Goal: Task Accomplishment & Management: Use online tool/utility

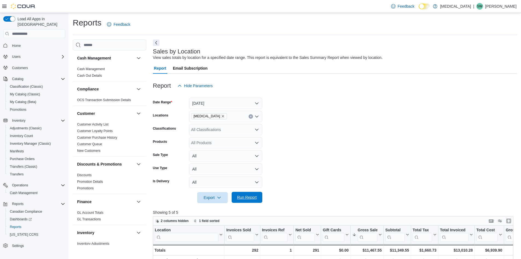
scroll to position [169, 0]
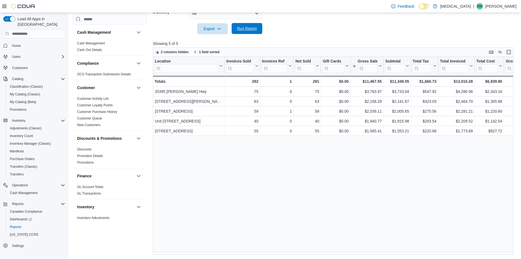
click at [251, 30] on span "Run Report" at bounding box center [247, 28] width 20 height 5
click at [323, 34] on div at bounding box center [335, 37] width 365 height 7
click at [247, 30] on span "Run Report" at bounding box center [247, 28] width 20 height 5
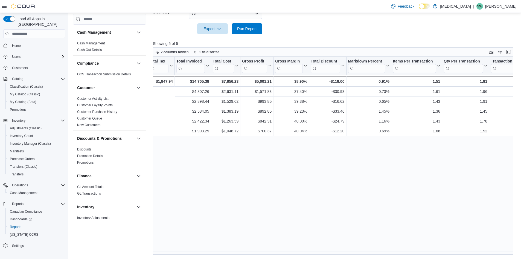
scroll to position [0, 0]
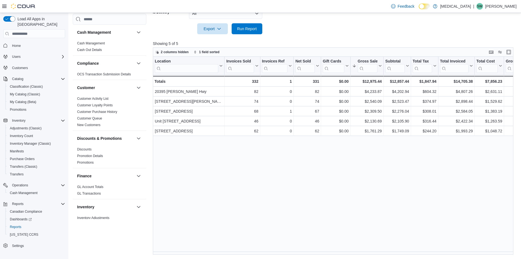
click at [238, 30] on span "Run Report" at bounding box center [247, 28] width 20 height 5
click at [251, 30] on span "Run Report" at bounding box center [247, 28] width 20 height 5
click at [352, 42] on p "Showing 5 of 5" at bounding box center [335, 43] width 365 height 5
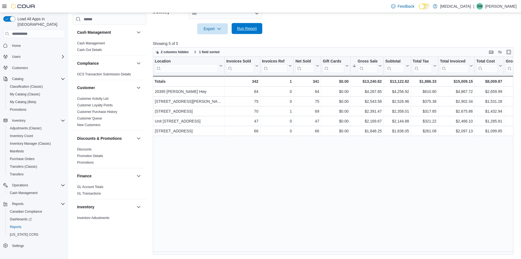
click at [243, 27] on span "Run Report" at bounding box center [247, 28] width 20 height 5
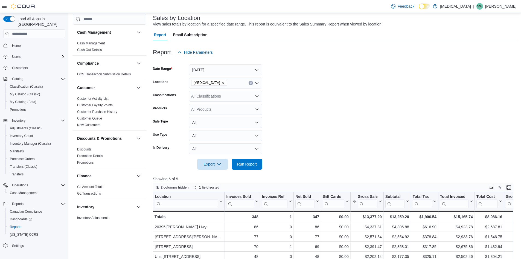
scroll to position [32, 0]
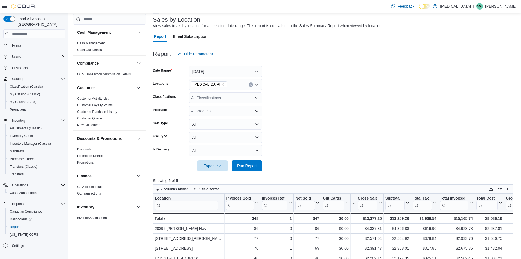
click at [231, 66] on div at bounding box center [335, 62] width 365 height 7
click at [229, 70] on button "Today" at bounding box center [225, 71] width 73 height 11
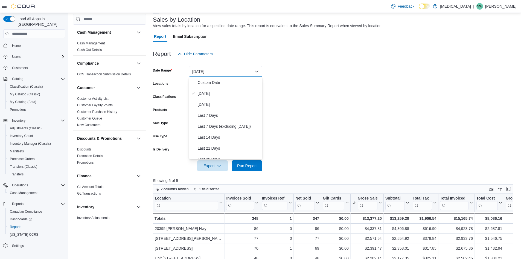
click at [324, 135] on form "Date Range Today Locations Muse Classifications All Classifications Products Al…" at bounding box center [335, 115] width 365 height 112
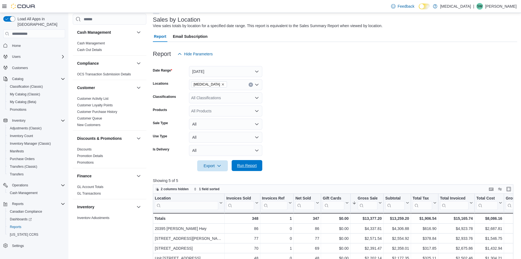
click at [244, 162] on span "Run Report" at bounding box center [247, 165] width 24 height 11
click at [316, 119] on form "Date Range Today Locations Muse Classifications All Classifications Products Al…" at bounding box center [335, 115] width 365 height 112
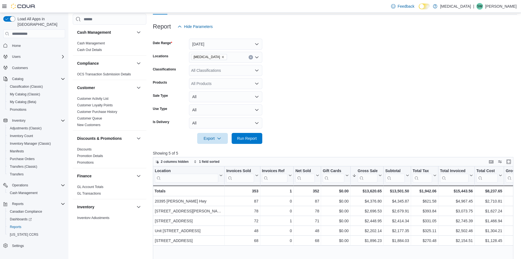
scroll to position [114, 0]
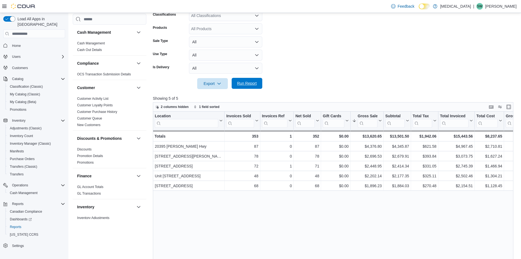
click at [248, 79] on span "Run Report" at bounding box center [247, 83] width 24 height 11
click at [258, 82] on span "Run Report" at bounding box center [247, 83] width 24 height 11
click at [366, 75] on div at bounding box center [335, 76] width 365 height 4
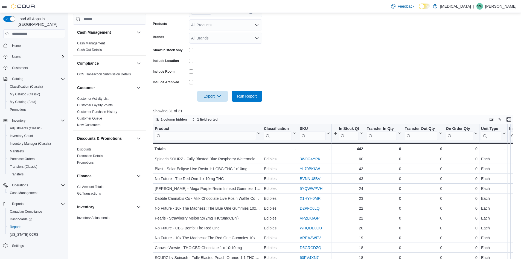
scroll to position [150, 0]
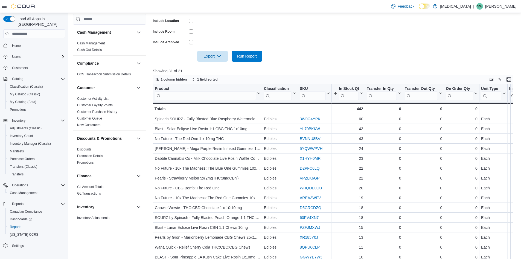
click at [244, 50] on div at bounding box center [335, 48] width 365 height 4
click at [243, 57] on span "Run Report" at bounding box center [247, 55] width 20 height 5
click at [309, 55] on form "Locations 999 Denman Street Classifications Edibles Products All Products Brand…" at bounding box center [335, 4] width 365 height 115
click at [293, 37] on form "Locations 999 Denman Street Classifications Edibles Products All Products Brand…" at bounding box center [335, 4] width 365 height 115
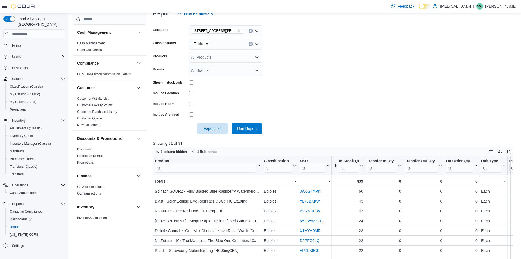
scroll to position [68, 0]
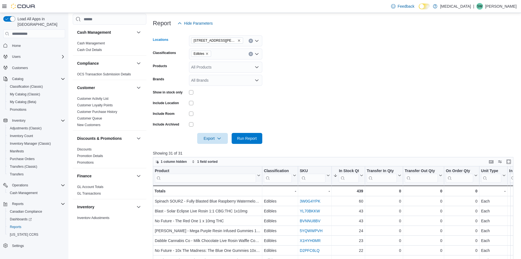
click at [238, 41] on icon "Remove 999 Denman Street from selection in this group" at bounding box center [239, 40] width 3 height 3
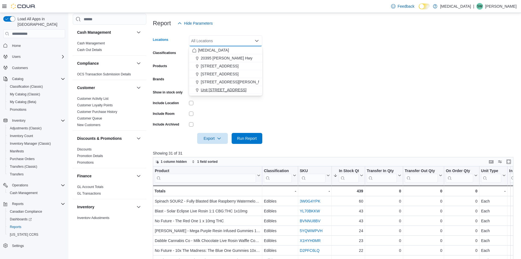
click at [226, 90] on span "Unit [STREET_ADDRESS]" at bounding box center [224, 89] width 46 height 5
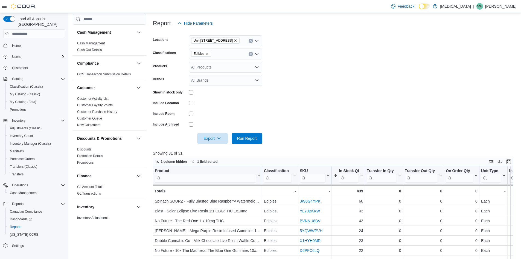
click at [370, 110] on form "Locations Unit 385 North Dollarton Highway Classifications Edibles Products All…" at bounding box center [335, 86] width 365 height 115
click at [250, 140] on span "Run Report" at bounding box center [247, 137] width 20 height 5
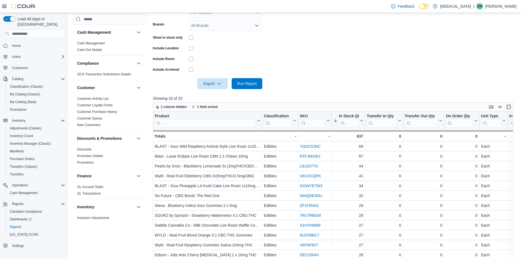
click at [345, 80] on form "Locations Unit 385 North Dollarton Highway Classifications Edibles Products All…" at bounding box center [335, 31] width 365 height 115
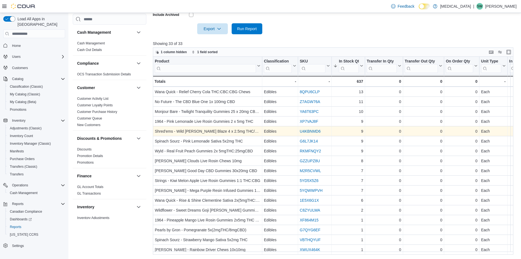
scroll to position [133, 0]
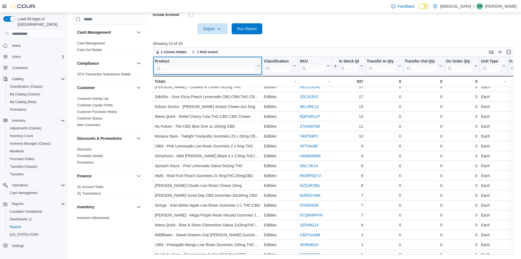
click at [259, 66] on icon at bounding box center [259, 65] width 2 height 1
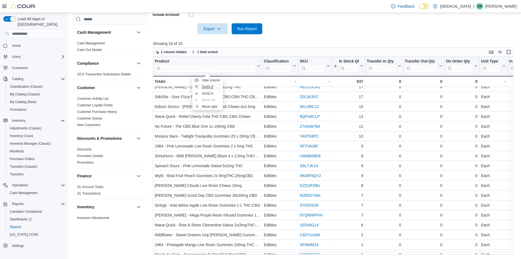
click at [217, 88] on button "Sort A-Z" at bounding box center [207, 86] width 31 height 7
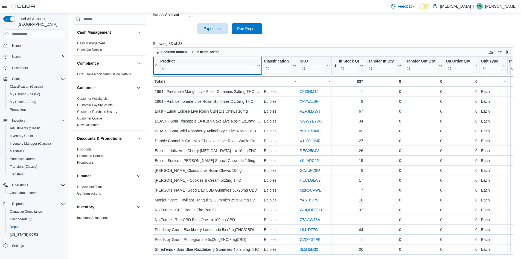
scroll to position [13, 0]
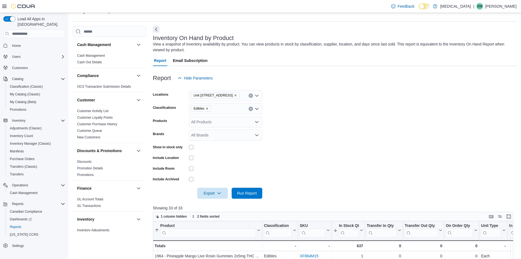
click at [399, 133] on form "Locations Unit 385 North Dollarton Highway Classifications Edibles Products All…" at bounding box center [335, 140] width 365 height 115
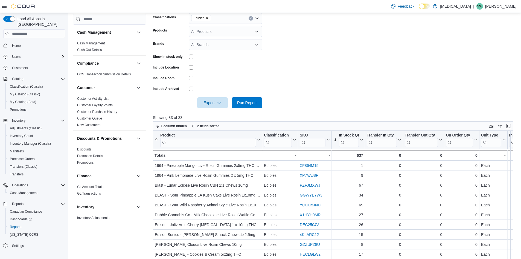
scroll to position [96, 0]
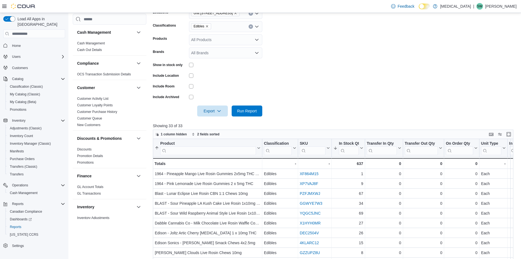
click at [316, 48] on form "Locations Unit 385 North Dollarton Highway Classifications Edibles Products All…" at bounding box center [335, 58] width 365 height 115
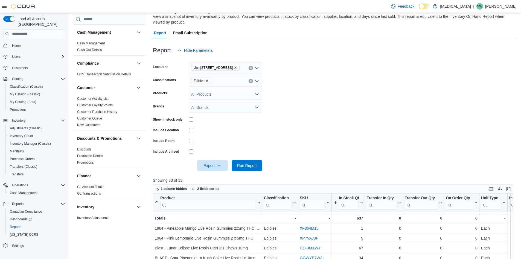
scroll to position [41, 0]
click at [209, 81] on icon "Remove Edibles from selection in this group" at bounding box center [207, 80] width 3 height 3
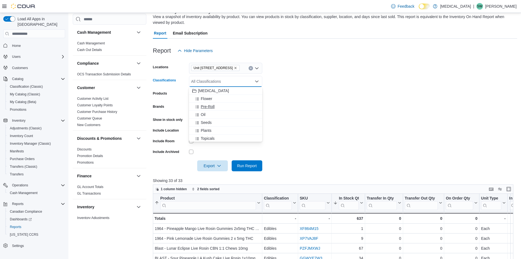
click at [212, 105] on span "Pre-Roll" at bounding box center [208, 106] width 14 height 5
click at [340, 117] on form "Locations Unit 385 North Dollarton Highway Classifications Pre-Roll Combo box. …" at bounding box center [335, 113] width 365 height 115
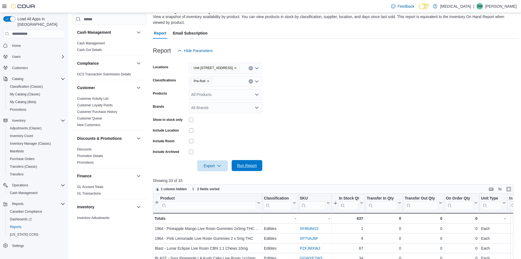
click at [247, 161] on span "Run Report" at bounding box center [247, 165] width 24 height 11
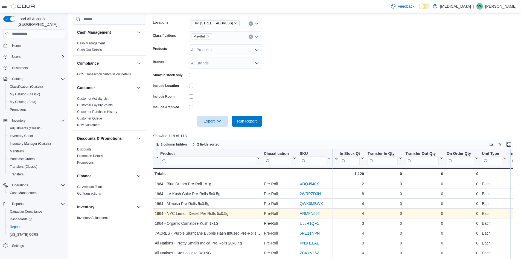
scroll to position [41, 0]
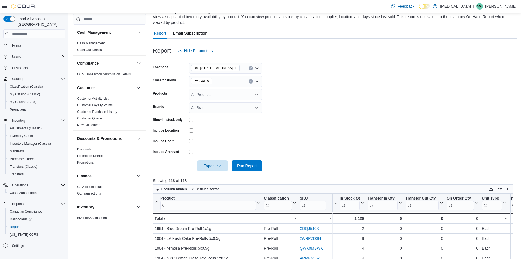
click at [326, 108] on form "Locations Unit 385 North Dollarton Highway Classifications Pre-Roll Products Al…" at bounding box center [335, 113] width 365 height 115
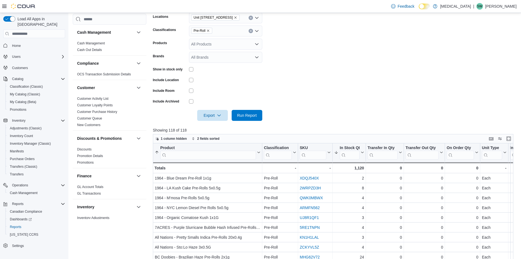
scroll to position [96, 0]
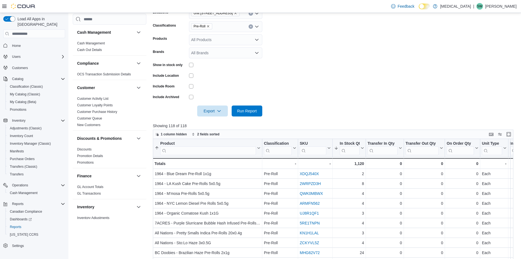
click at [364, 77] on form "Locations Unit 385 North Dollarton Highway Classifications Pre-Roll Products Al…" at bounding box center [335, 58] width 365 height 115
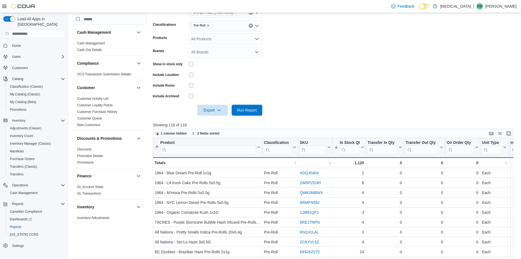
scroll to position [41, 0]
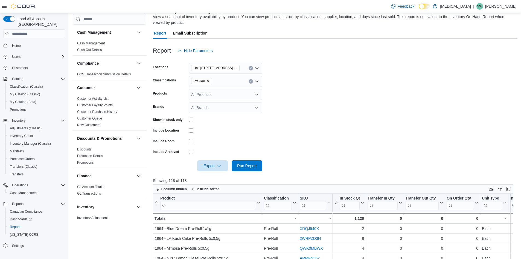
click at [209, 80] on icon "Remove Pre-Roll from selection in this group" at bounding box center [208, 80] width 3 height 3
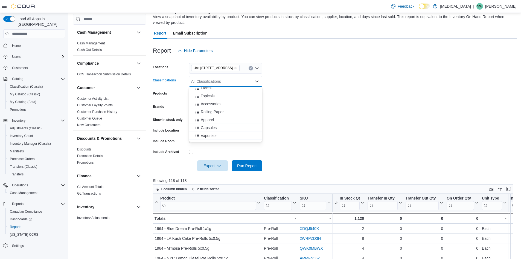
scroll to position [33, 0]
click at [214, 134] on span "Capsules" at bounding box center [209, 136] width 16 height 5
click at [364, 104] on form "Locations Unit 385 North Dollarton Highway Classifications Capsules Combo box. …" at bounding box center [335, 113] width 365 height 115
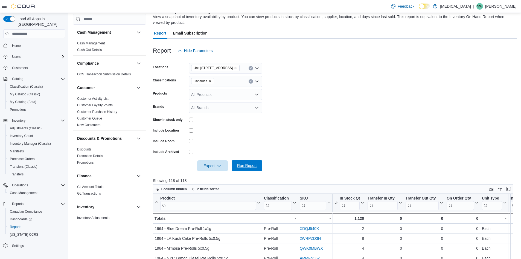
click at [247, 167] on span "Run Report" at bounding box center [247, 165] width 20 height 5
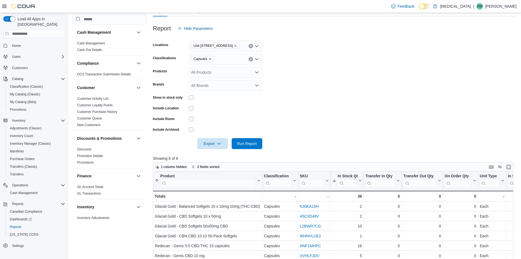
scroll to position [41, 0]
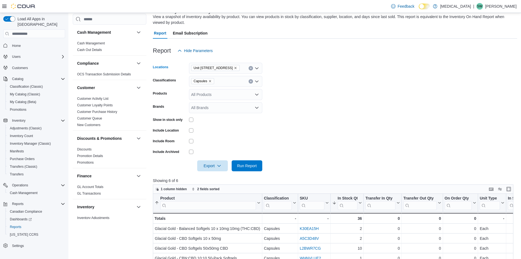
click at [237, 66] on span "Unit [STREET_ADDRESS]" at bounding box center [216, 67] width 44 height 5
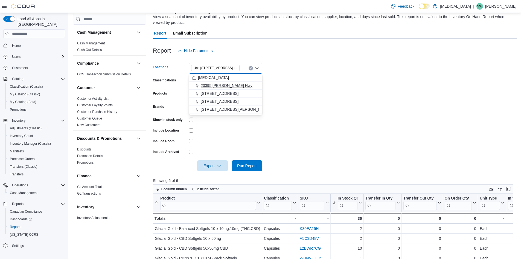
click at [233, 88] on button "20395 [PERSON_NAME] Hwy" at bounding box center [225, 86] width 73 height 8
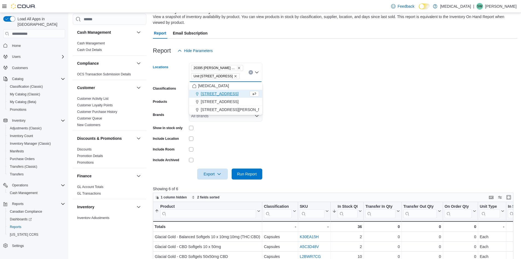
click at [316, 92] on form "Locations 20395 Lougheed Hwy Unit 385 North Dollarton Highway Combo box. Select…" at bounding box center [335, 117] width 365 height 123
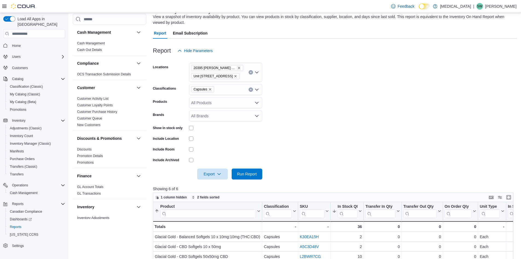
click at [237, 76] on icon "Remove Unit 385 North Dollarton Highway from selection in this group" at bounding box center [235, 75] width 3 height 3
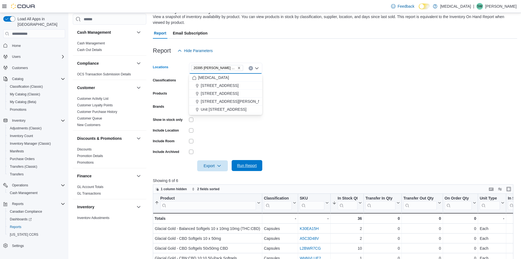
click at [251, 168] on span "Run Report" at bounding box center [247, 165] width 20 height 5
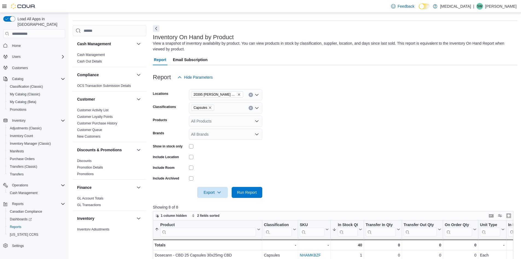
scroll to position [13, 0]
click at [238, 94] on icon "Remove 20395 Lougheed Hwy from selection in this group" at bounding box center [239, 95] width 2 height 2
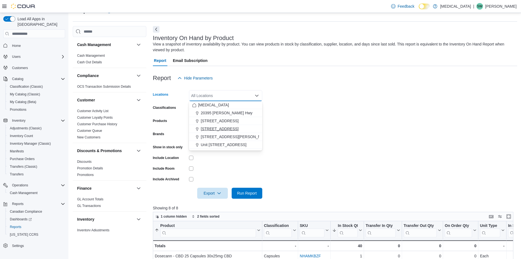
click at [225, 126] on span "[STREET_ADDRESS]" at bounding box center [220, 128] width 38 height 5
click at [316, 126] on form "Locations 460 Granville St Combo box. Selected. 460 Granville St. Press Backspa…" at bounding box center [335, 140] width 365 height 115
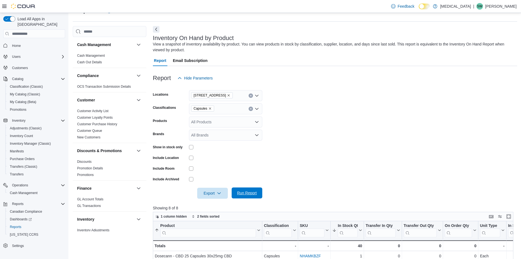
click at [262, 192] on button "Run Report" at bounding box center [247, 192] width 31 height 11
click at [377, 135] on form "Locations 460 Granville St Classifications Capsules Products All Products Brand…" at bounding box center [335, 140] width 365 height 115
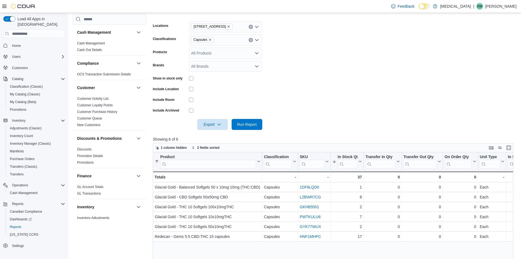
scroll to position [96, 0]
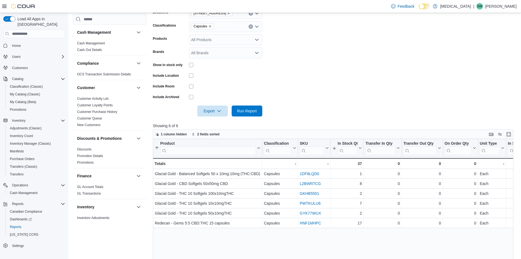
click at [354, 62] on form "Locations 460 Granville St Classifications Capsules Products All Products Brand…" at bounding box center [335, 58] width 365 height 115
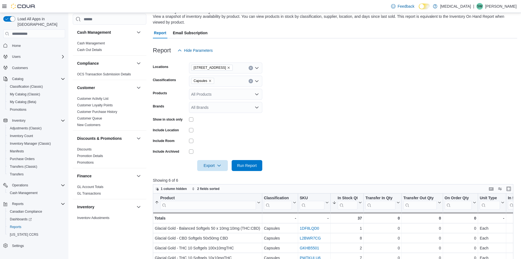
scroll to position [41, 0]
click at [227, 66] on icon "Remove 460 Granville St from selection in this group" at bounding box center [228, 67] width 3 height 3
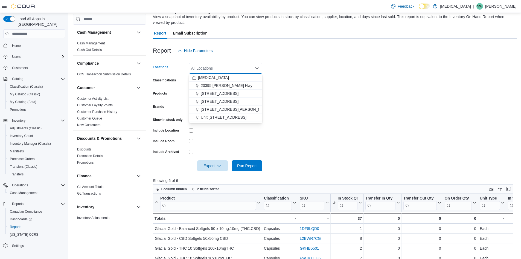
click at [220, 108] on span "[STREET_ADDRESS][PERSON_NAME]" at bounding box center [236, 108] width 70 height 5
click at [339, 100] on form "Locations 999 Denman Street Combo box. Selected. 999 Denman Street. Press Backs…" at bounding box center [335, 113] width 365 height 115
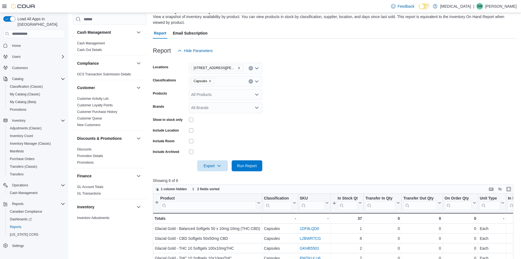
click at [210, 82] on icon "Remove Capsules from selection in this group" at bounding box center [210, 80] width 3 height 3
click at [210, 102] on button "Flower" at bounding box center [225, 99] width 73 height 8
click at [353, 119] on form "Locations 999 Denman Street Classifications Flower Combo box. Selected. Flower.…" at bounding box center [335, 113] width 365 height 115
click at [250, 170] on span "Run Report" at bounding box center [247, 165] width 24 height 11
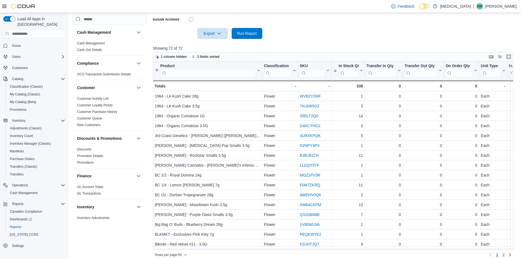
scroll to position [178, 0]
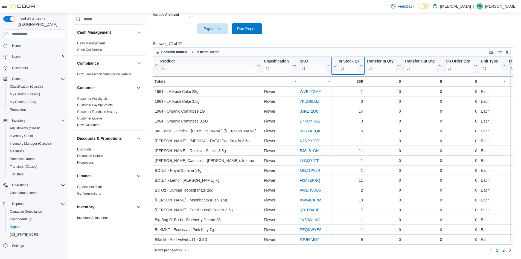
click at [361, 67] on icon at bounding box center [361, 65] width 4 height 3
click at [362, 34] on div at bounding box center [335, 37] width 365 height 7
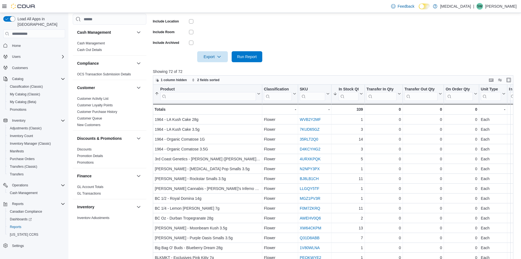
scroll to position [123, 0]
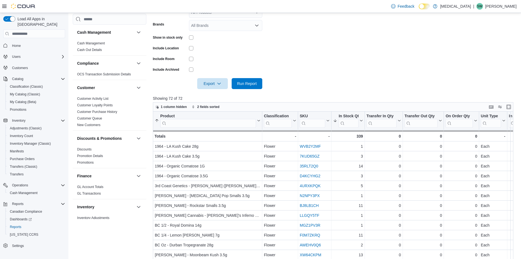
click at [382, 47] on form "Locations 999 Denman Street Classifications Flower Products All Products Brands…" at bounding box center [335, 31] width 365 height 115
click at [433, 40] on form "Locations 999 Denman Street Classifications Flower Products All Products Brands…" at bounding box center [335, 31] width 365 height 115
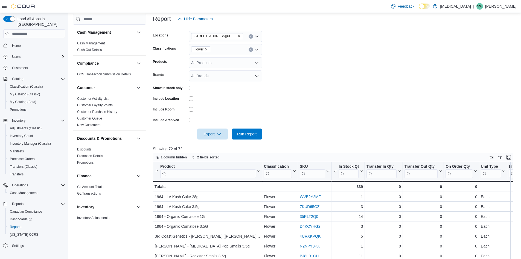
scroll to position [0, 0]
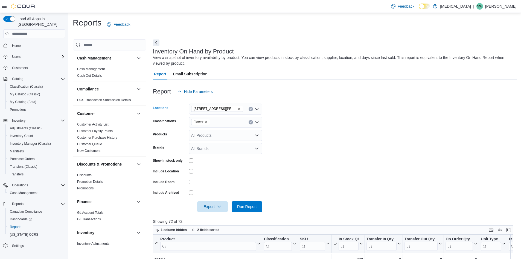
click at [238, 108] on icon "Remove 999 Denman Street from selection in this group" at bounding box center [239, 108] width 3 height 3
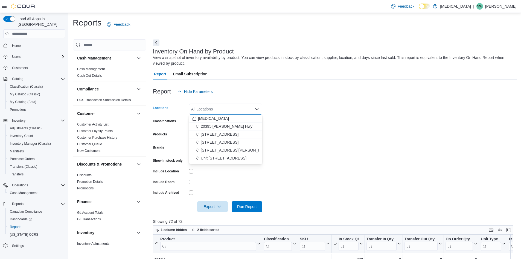
click at [221, 125] on span "20395 [PERSON_NAME] Hwy" at bounding box center [227, 125] width 52 height 5
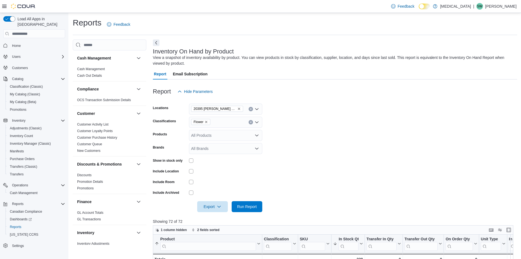
click at [324, 136] on form "Locations 20395 Lougheed Hwy Classifications Flower Products All Products Brand…" at bounding box center [335, 154] width 365 height 115
click at [256, 205] on span "Run Report" at bounding box center [247, 205] width 20 height 5
click at [317, 140] on form "Locations 20395 Lougheed Hwy Classifications Flower Products All Products Brand…" at bounding box center [335, 154] width 365 height 115
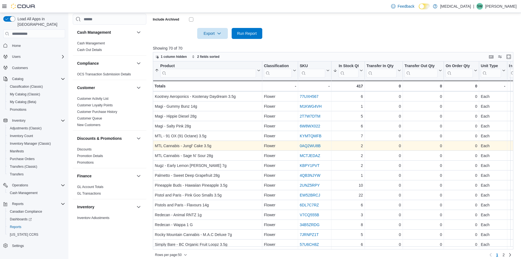
scroll to position [178, 0]
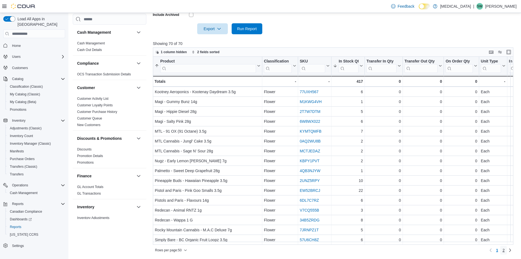
click at [505, 250] on span "2" at bounding box center [504, 249] width 2 height 5
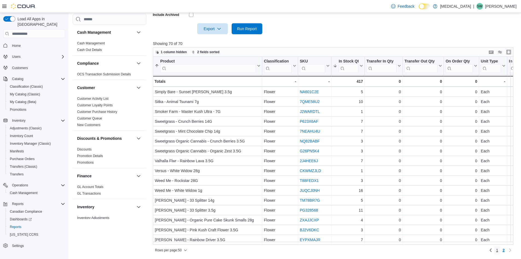
click at [499, 250] on link "1" at bounding box center [497, 249] width 7 height 9
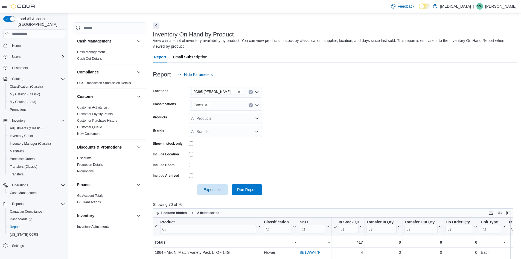
scroll to position [13, 0]
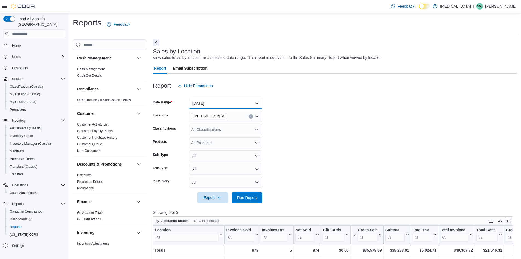
click at [229, 104] on button "Yesterday" at bounding box center [225, 103] width 73 height 11
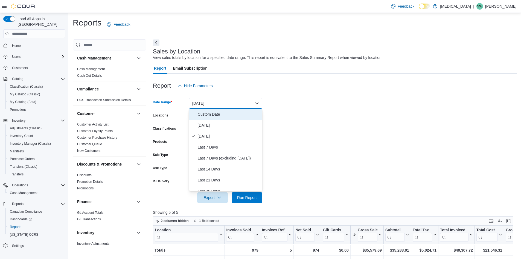
click at [219, 111] on span "Custom Date" at bounding box center [229, 114] width 62 height 7
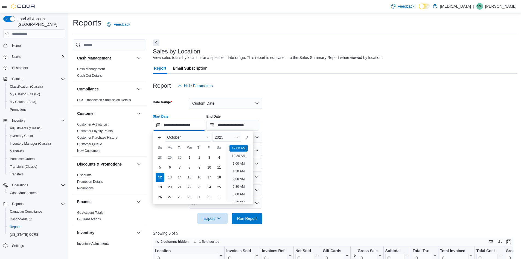
click at [156, 126] on input "**********" at bounding box center [179, 125] width 53 height 11
click at [216, 125] on input "**********" at bounding box center [233, 125] width 53 height 11
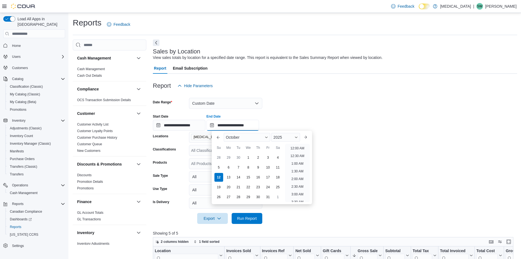
scroll to position [311, 0]
click at [160, 125] on input "**********" at bounding box center [179, 125] width 53 height 11
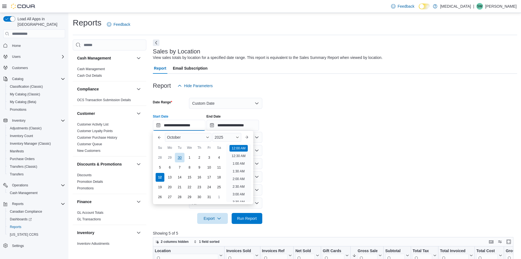
scroll to position [17, 0]
click at [161, 168] on div "5" at bounding box center [160, 168] width 10 height 10
type input "**********"
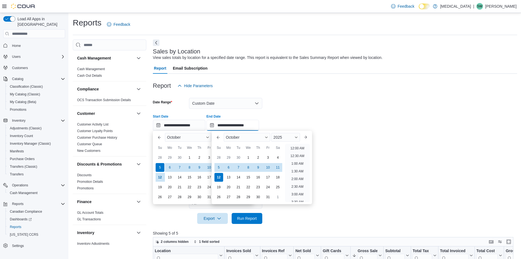
click at [215, 125] on input "**********" at bounding box center [233, 125] width 53 height 11
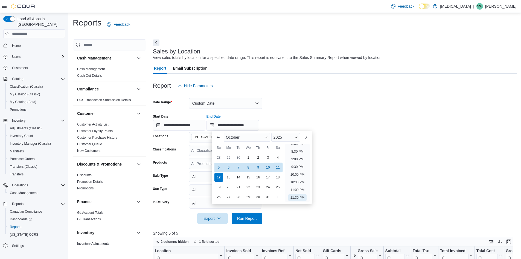
click at [277, 166] on div "11" at bounding box center [278, 168] width 10 height 10
type input "**********"
click at [253, 213] on span "Run Report" at bounding box center [247, 217] width 24 height 11
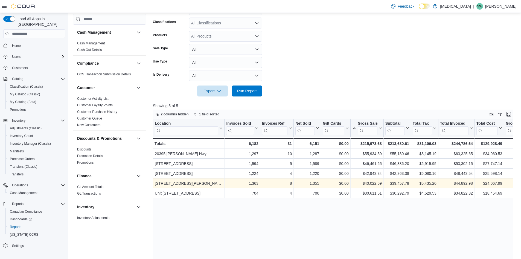
scroll to position [137, 0]
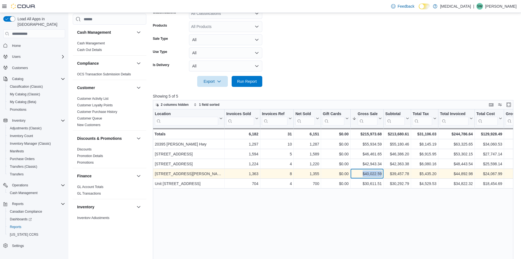
drag, startPoint x: 361, startPoint y: 174, endPoint x: 388, endPoint y: 176, distance: 26.9
click at [388, 176] on div "999 Denman Street - Location, column 1, row 4 1,363 - Invoices Sold, column 2, …" at bounding box center [500, 174] width 694 height 10
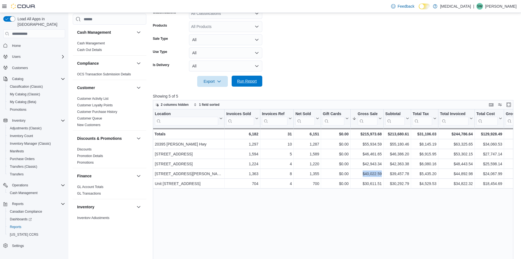
click at [250, 80] on span "Run Report" at bounding box center [247, 80] width 20 height 5
click at [338, 58] on form "**********" at bounding box center [335, 20] width 365 height 132
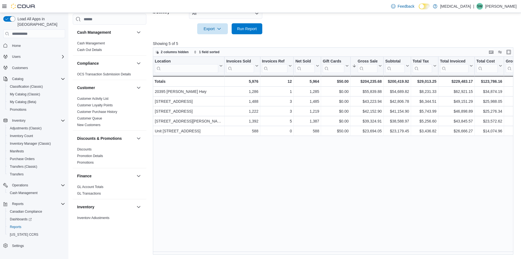
scroll to position [328, 0]
